Goal: Task Accomplishment & Management: Use online tool/utility

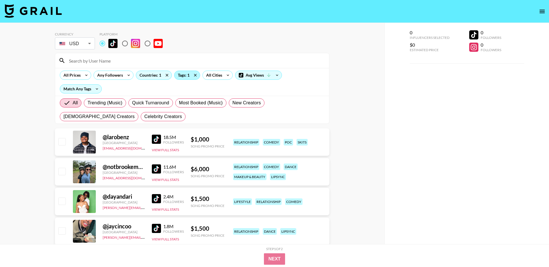
click at [183, 76] on div "Tags: 1" at bounding box center [187, 75] width 25 height 9
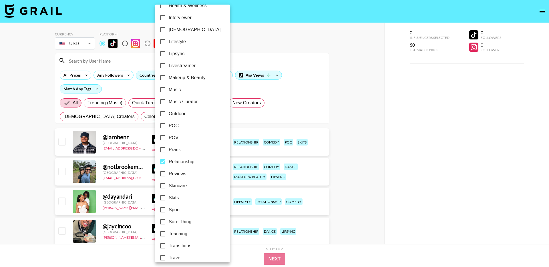
scroll to position [280, 0]
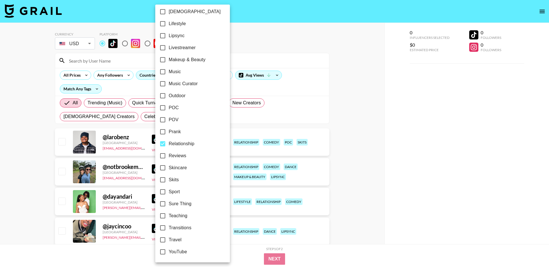
click at [230, 57] on div at bounding box center [274, 133] width 549 height 267
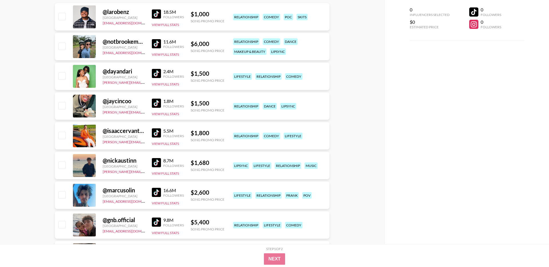
scroll to position [0, 0]
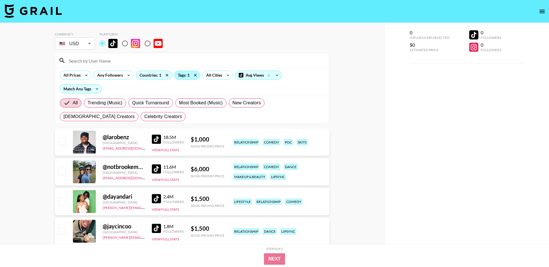
click at [180, 74] on div "Tags: 1" at bounding box center [187, 75] width 25 height 9
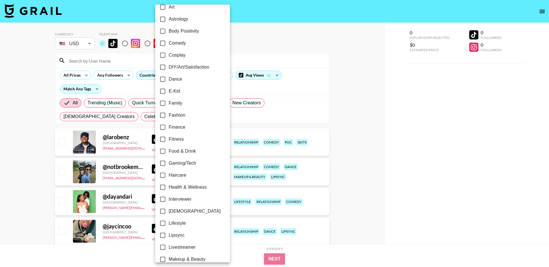
scroll to position [86, 0]
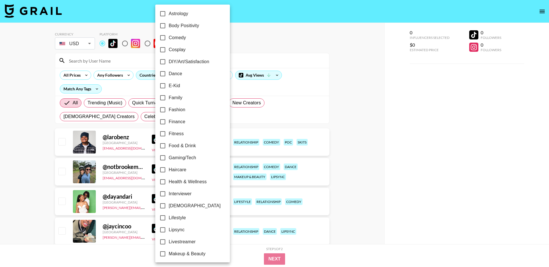
click at [164, 72] on input "Dance" at bounding box center [163, 74] width 12 height 12
checkbox input "true"
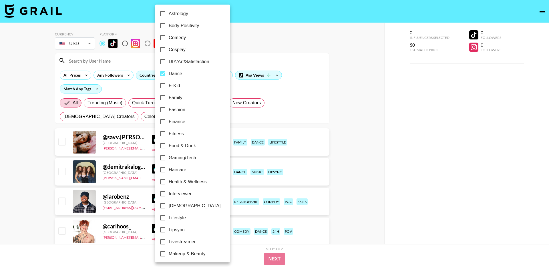
click at [32, 92] on div at bounding box center [274, 133] width 549 height 267
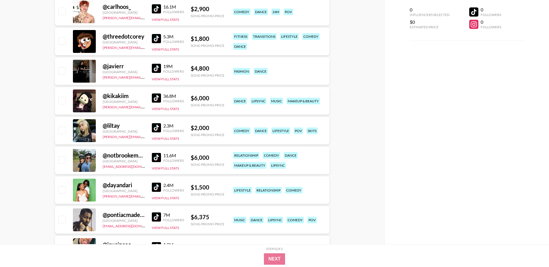
scroll to position [0, 0]
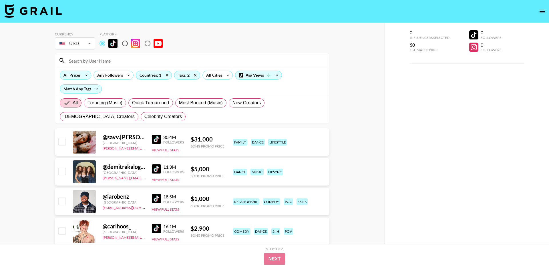
click at [84, 74] on icon at bounding box center [86, 75] width 9 height 9
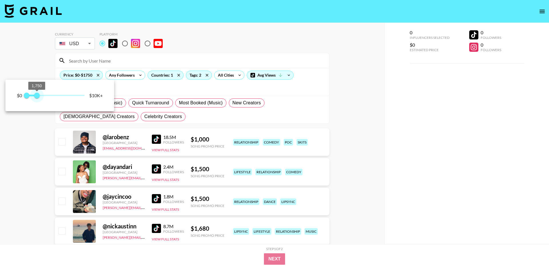
type input "1500"
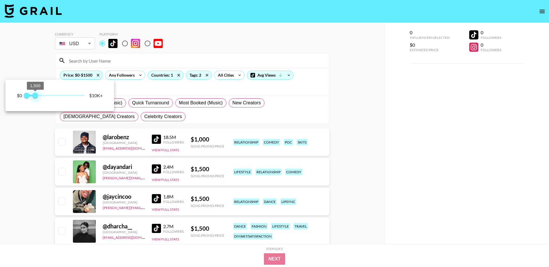
drag, startPoint x: 84, startPoint y: 96, endPoint x: 35, endPoint y: 96, distance: 48.4
click at [35, 96] on span "1,500" at bounding box center [35, 96] width 6 height 6
click at [186, 53] on div at bounding box center [274, 133] width 549 height 267
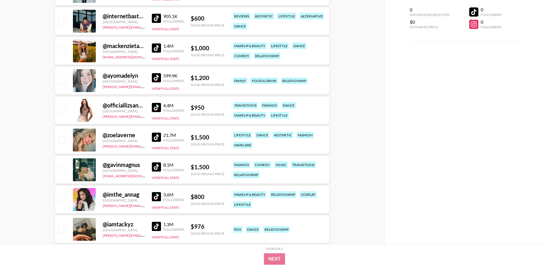
scroll to position [360, 0]
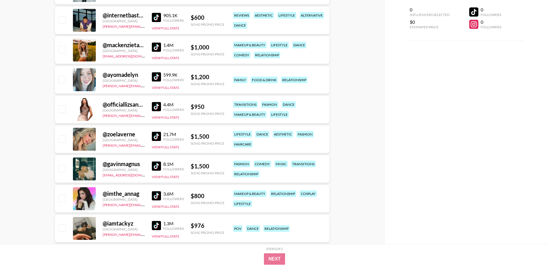
click at [157, 108] on img at bounding box center [156, 106] width 9 height 9
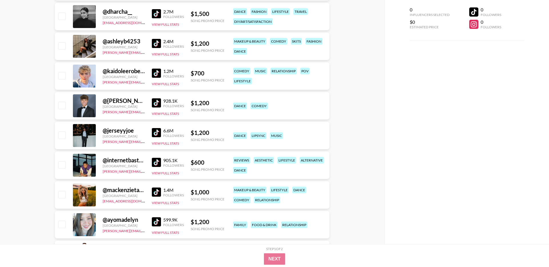
scroll to position [0, 0]
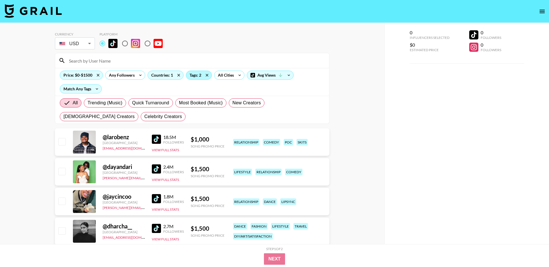
click at [197, 74] on div "Tags: 2" at bounding box center [198, 75] width 25 height 9
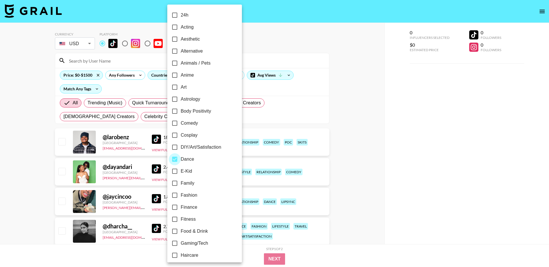
click at [175, 157] on input "Dance" at bounding box center [175, 159] width 12 height 12
checkbox input "false"
click at [237, 54] on div at bounding box center [274, 133] width 549 height 267
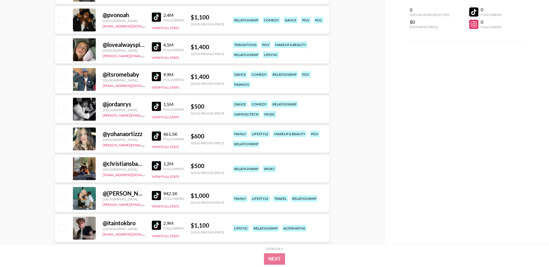
scroll to position [421, 0]
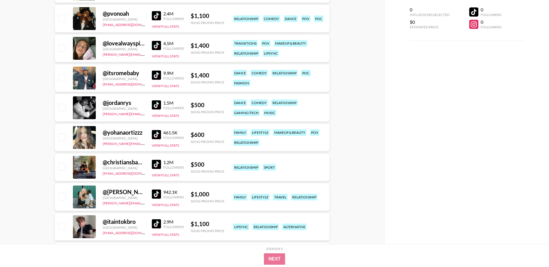
click at [161, 104] on img at bounding box center [156, 104] width 9 height 9
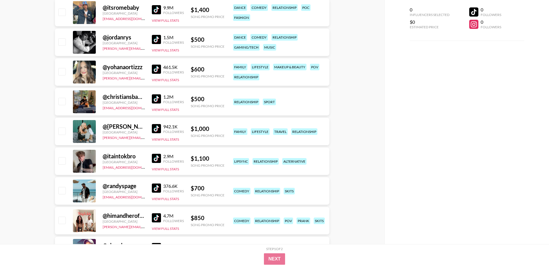
scroll to position [503, 0]
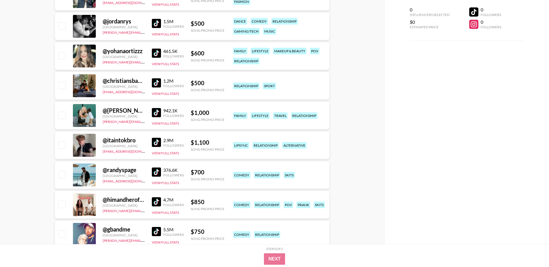
click at [161, 82] on img at bounding box center [156, 82] width 9 height 9
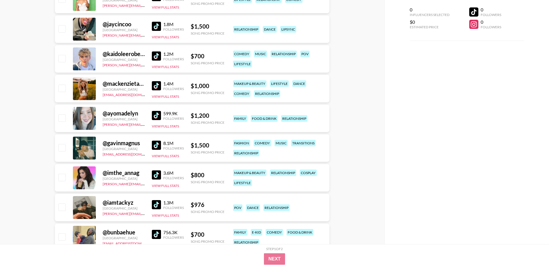
scroll to position [173, 0]
click at [155, 58] on img at bounding box center [156, 55] width 9 height 9
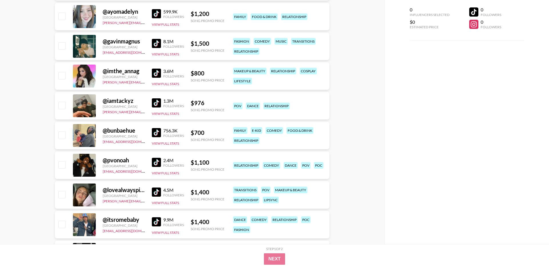
scroll to position [274, 0]
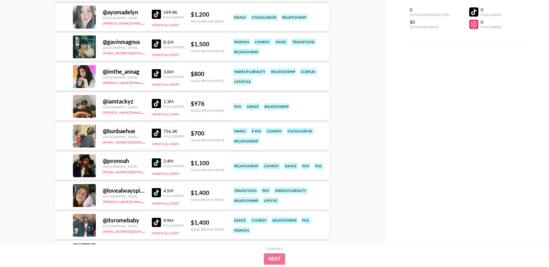
click at [153, 74] on img at bounding box center [156, 73] width 9 height 9
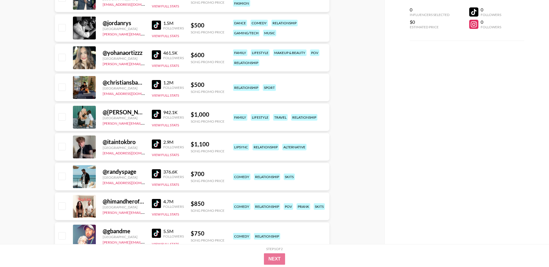
scroll to position [503, 0]
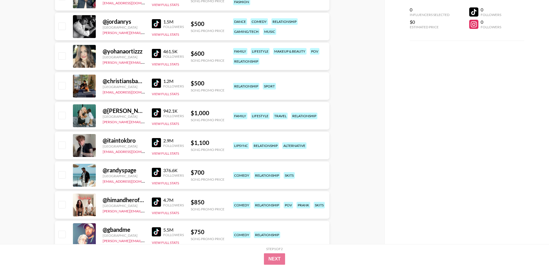
click at [157, 54] on img at bounding box center [156, 53] width 9 height 9
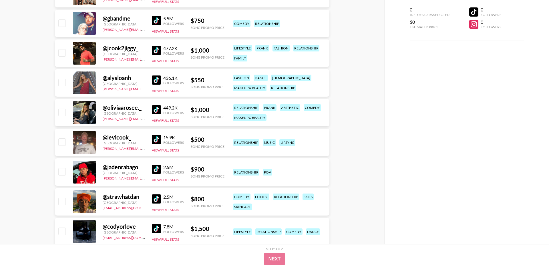
scroll to position [715, 0]
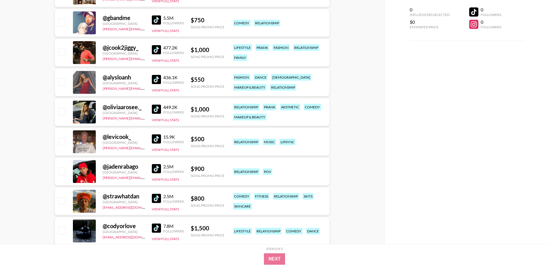
click at [160, 81] on img at bounding box center [156, 79] width 9 height 9
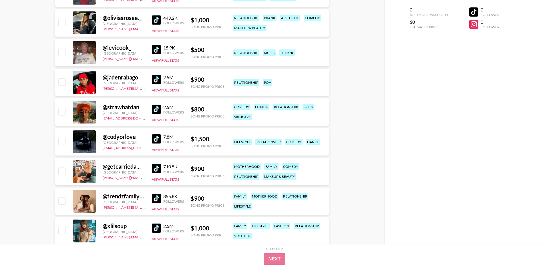
scroll to position [805, 0]
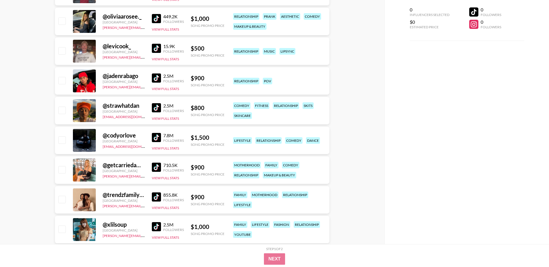
click at [157, 50] on img at bounding box center [156, 48] width 9 height 9
click at [156, 48] on img at bounding box center [156, 48] width 9 height 9
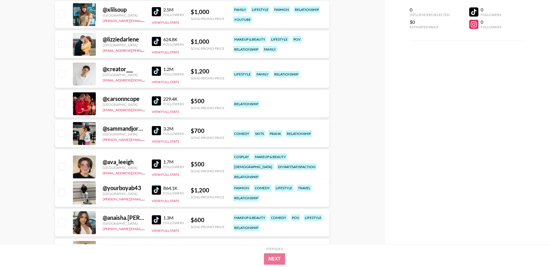
scroll to position [1021, 0]
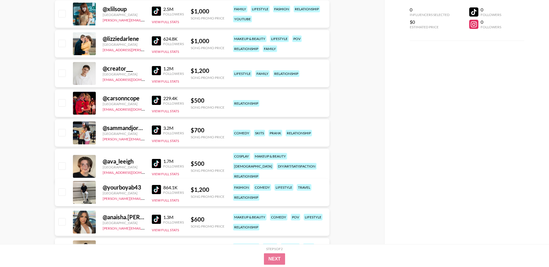
click at [157, 130] on img at bounding box center [156, 130] width 9 height 9
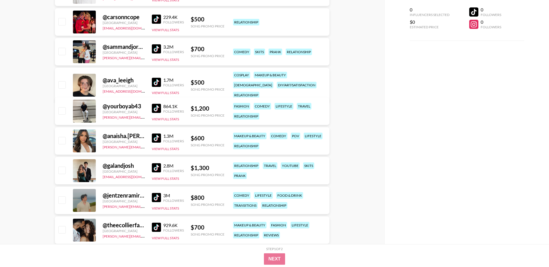
scroll to position [1103, 0]
click at [159, 139] on img at bounding box center [156, 137] width 9 height 9
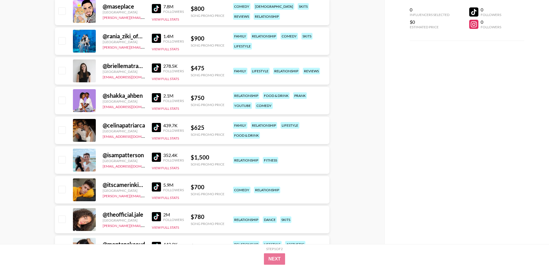
scroll to position [1506, 0]
